Goal: Transaction & Acquisition: Subscribe to service/newsletter

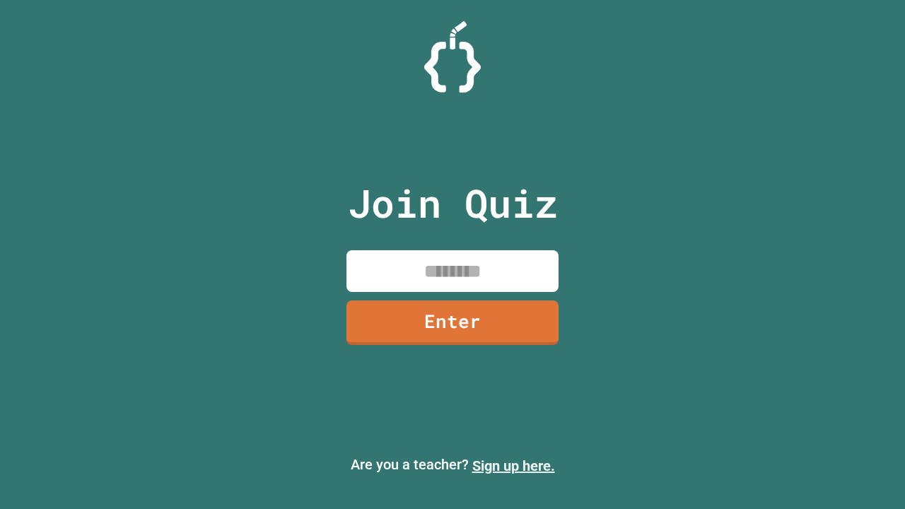
click at [513, 466] on link "Sign up here." at bounding box center [513, 466] width 83 height 17
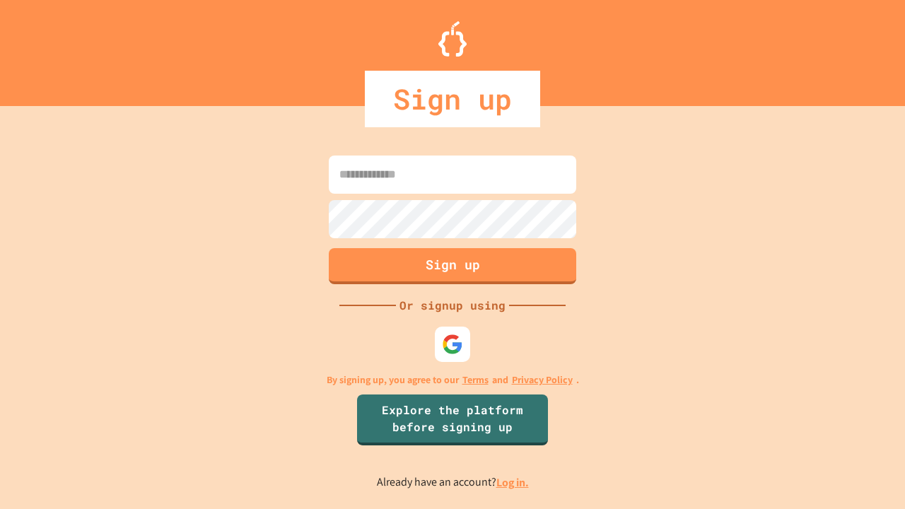
click at [513, 482] on link "Log in." at bounding box center [512, 482] width 33 height 15
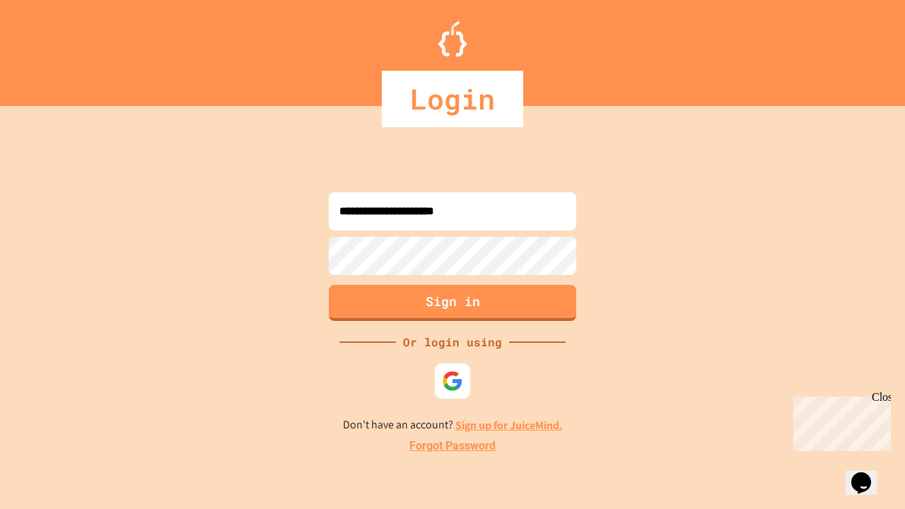
type input "**********"
